Goal: Go to known website: Go to known website

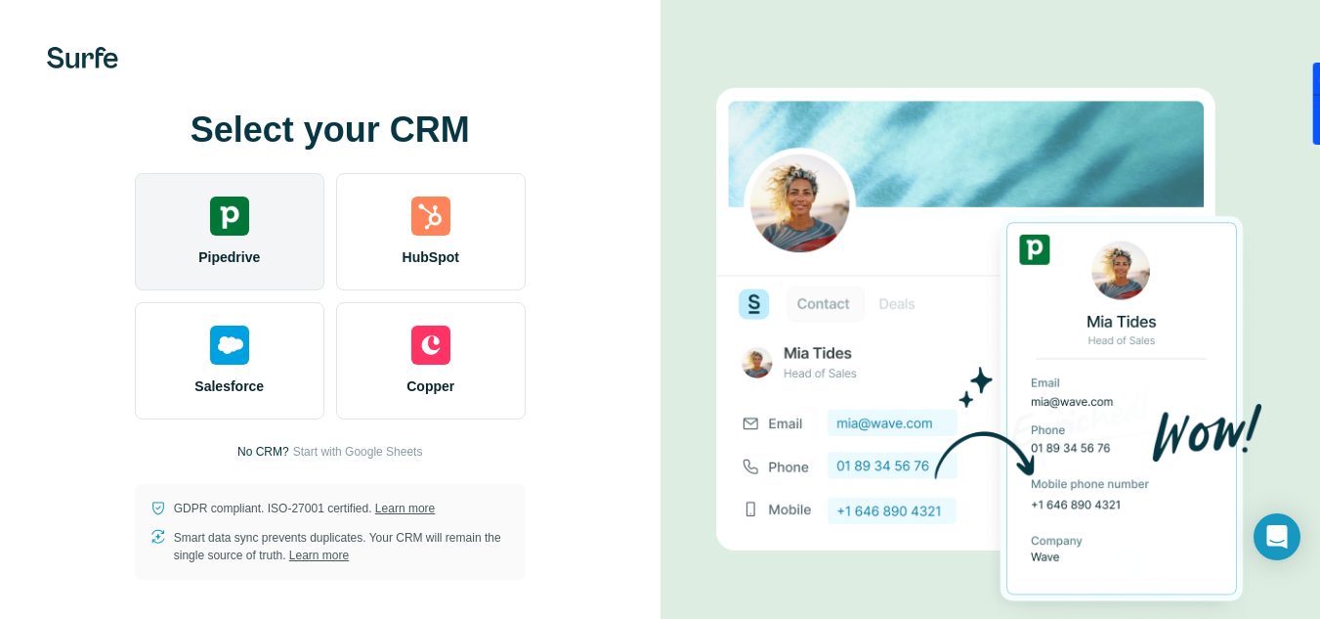
click at [236, 214] on img at bounding box center [229, 215] width 39 height 39
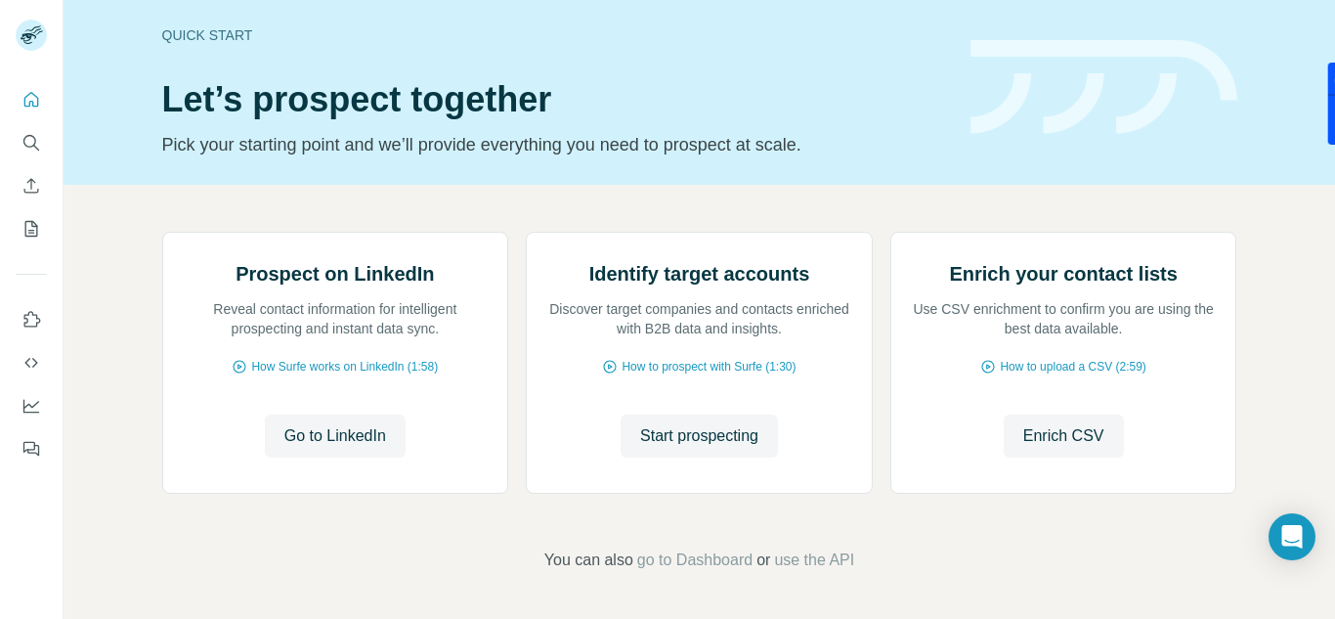
scroll to position [203, 0]
click at [359, 420] on button "Go to LinkedIn" at bounding box center [335, 435] width 141 height 43
